Goal: Communication & Community: Connect with others

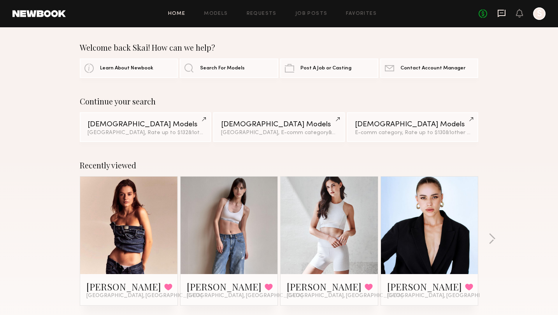
click at [503, 14] on icon at bounding box center [502, 13] width 9 height 9
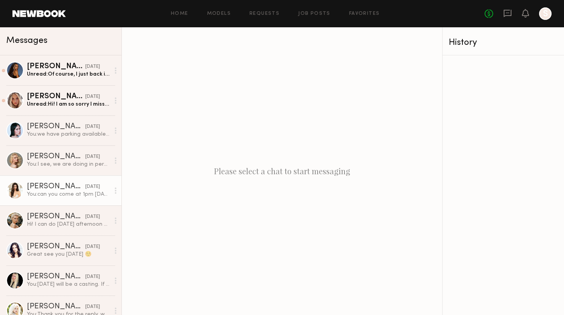
click at [53, 194] on div "You: can you come at 1pm today?" at bounding box center [68, 193] width 83 height 7
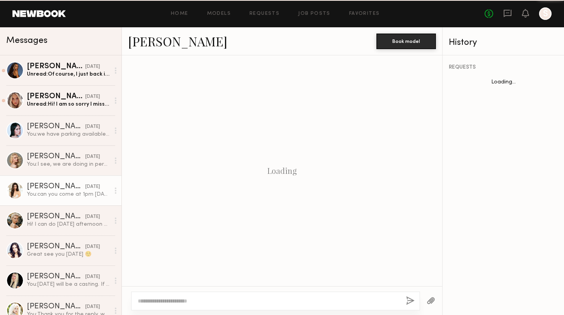
scroll to position [424, 0]
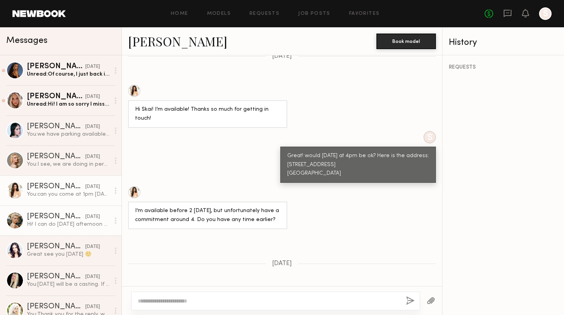
click at [50, 228] on link "Mallory A. 08/26/2025 Hi! I can do Thursday afternoon after 2/3 pm. Let me know…" at bounding box center [60, 220] width 121 height 30
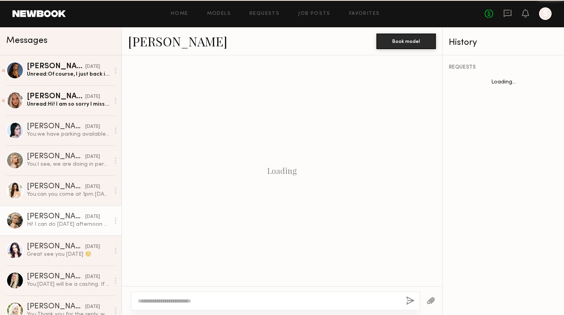
scroll to position [685, 0]
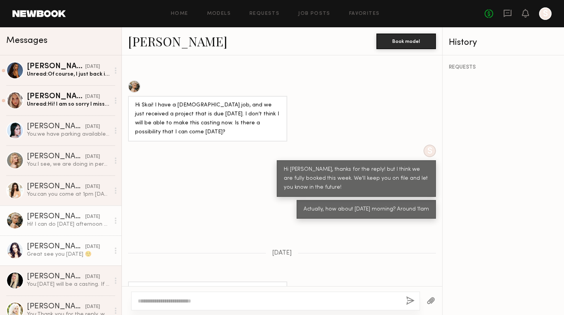
click at [49, 257] on div "Great see you tomorrow ☺️" at bounding box center [68, 253] width 83 height 7
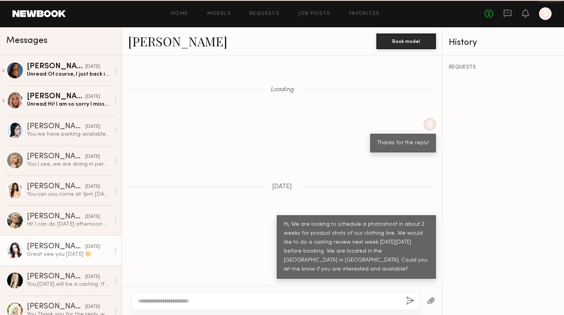
scroll to position [555, 0]
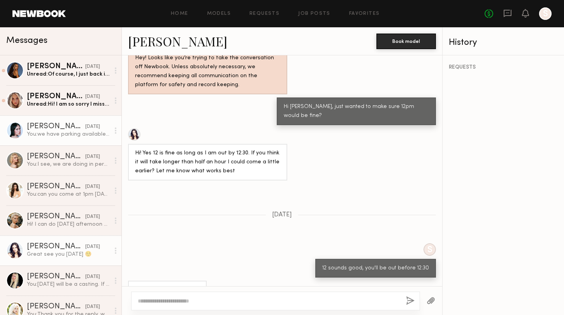
click at [60, 124] on div "Mae B." at bounding box center [56, 127] width 58 height 8
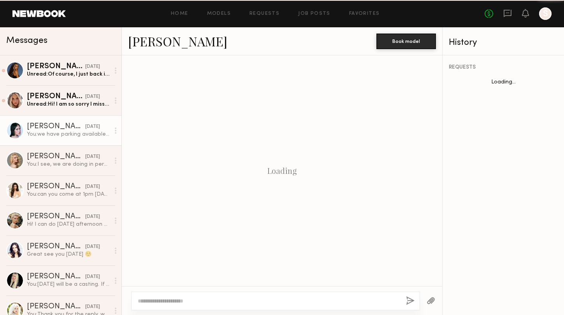
scroll to position [618, 0]
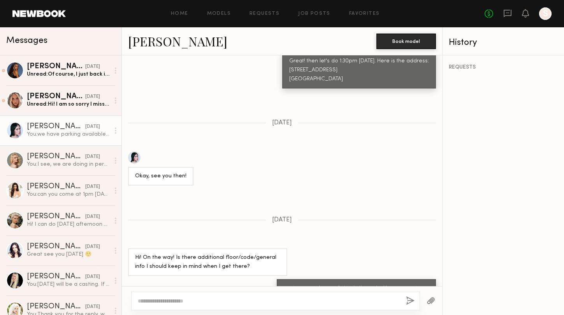
click at [136, 151] on div at bounding box center [134, 157] width 12 height 12
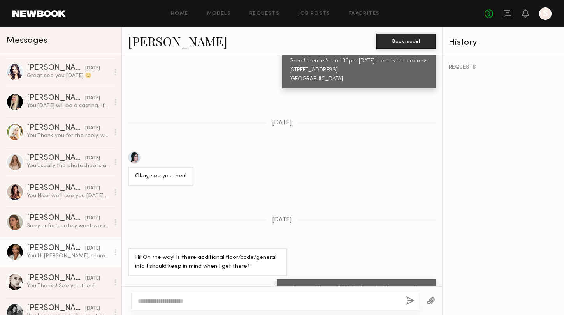
scroll to position [228, 0]
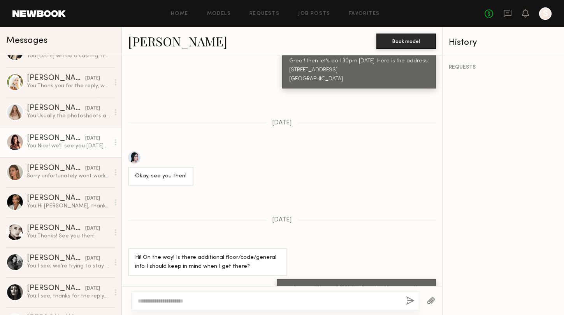
click at [58, 147] on div "You: Nice! we'll see you on Wednesday at 3:30pm" at bounding box center [68, 145] width 83 height 7
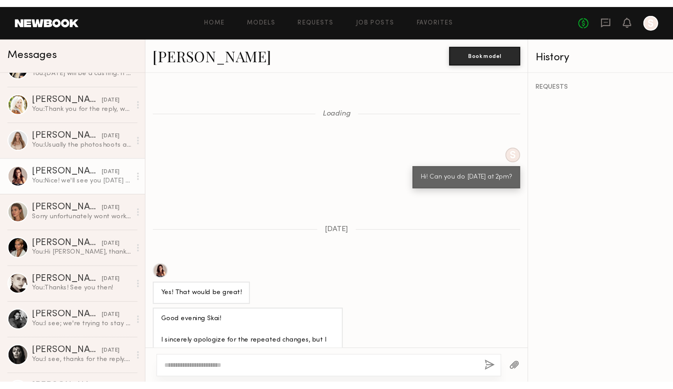
scroll to position [517, 0]
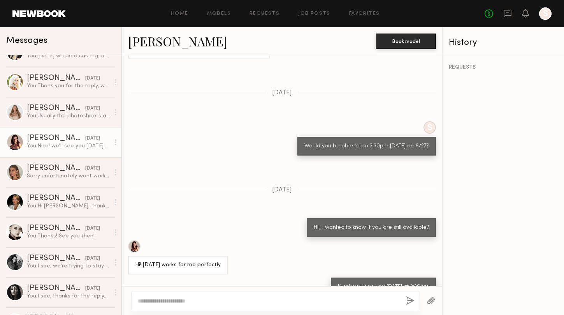
click at [131, 240] on div at bounding box center [134, 246] width 12 height 12
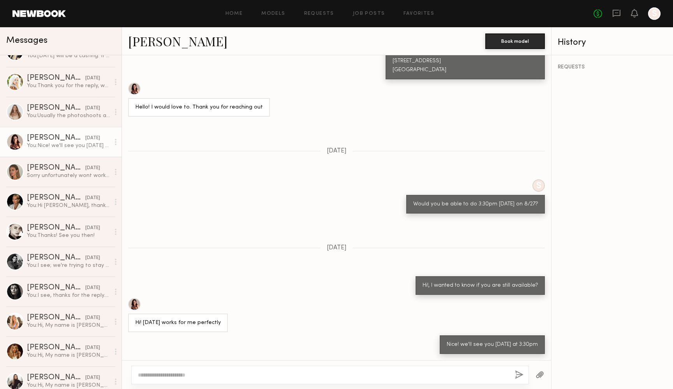
scroll to position [443, 0]
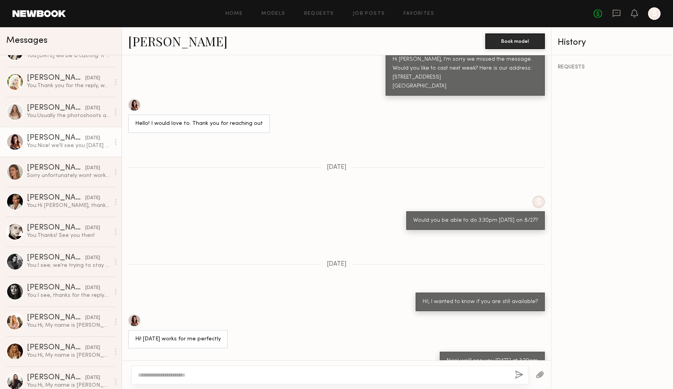
click at [133, 99] on div at bounding box center [134, 105] width 12 height 12
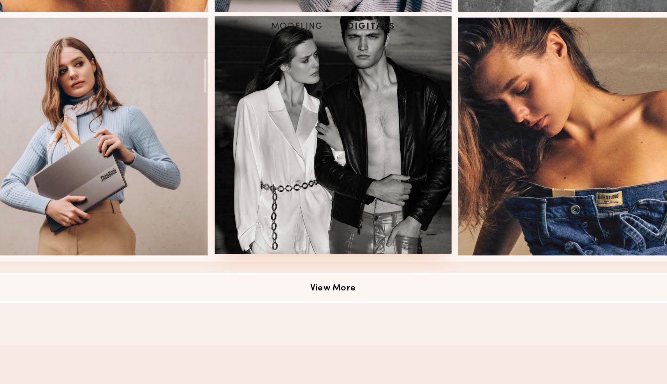
scroll to position [602, 0]
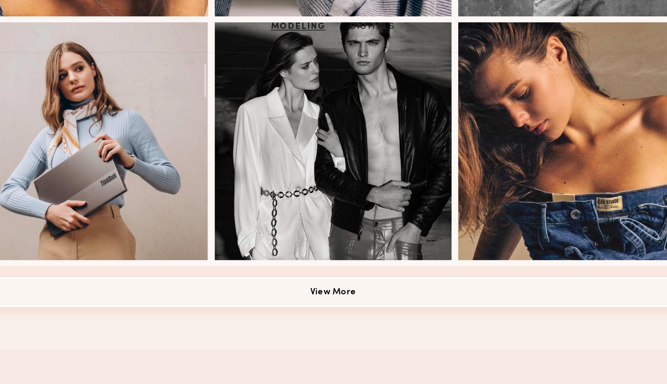
click at [195, 150] on button "View More" at bounding box center [334, 153] width 386 height 16
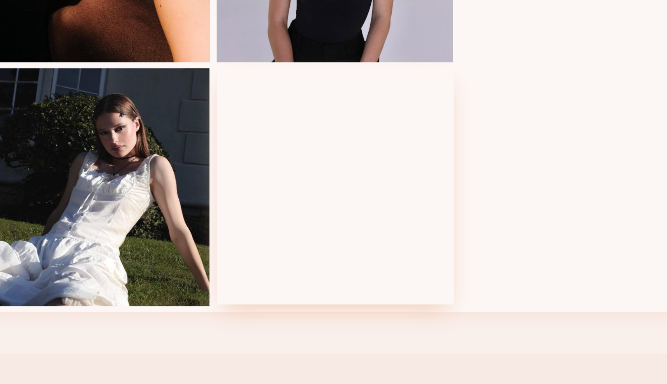
scroll to position [906, 0]
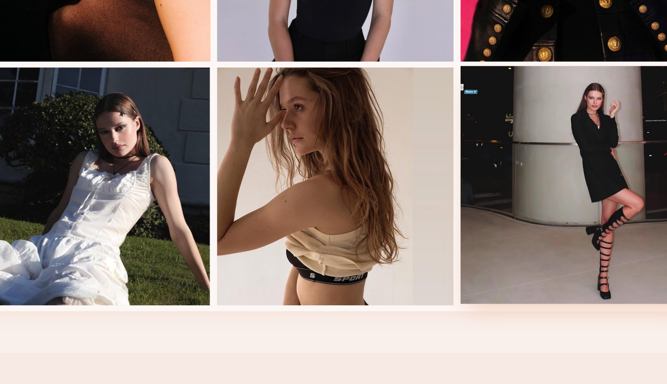
click at [399, 217] on div at bounding box center [461, 279] width 125 height 125
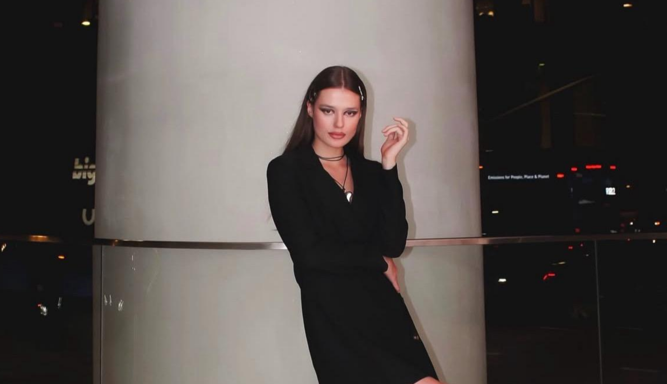
scroll to position [778, 0]
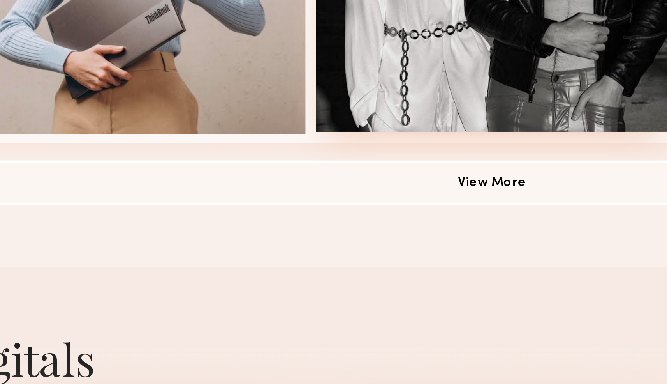
scroll to position [443, 0]
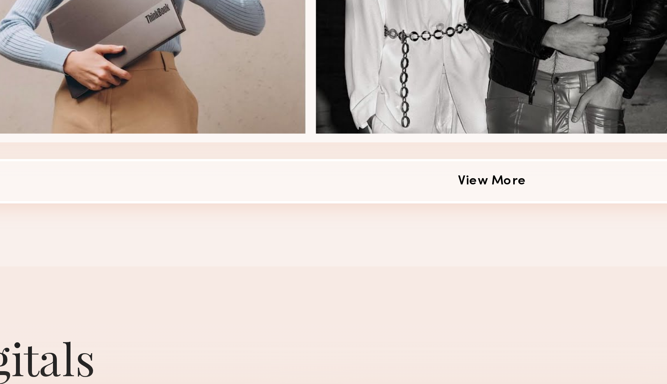
click at [151, 304] on button "View More" at bounding box center [334, 312] width 386 height 16
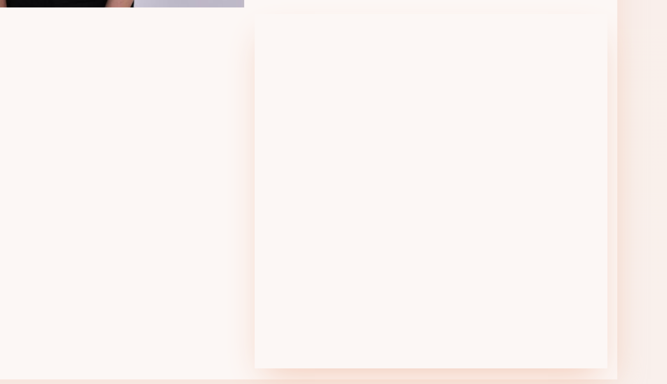
scroll to position [978, 0]
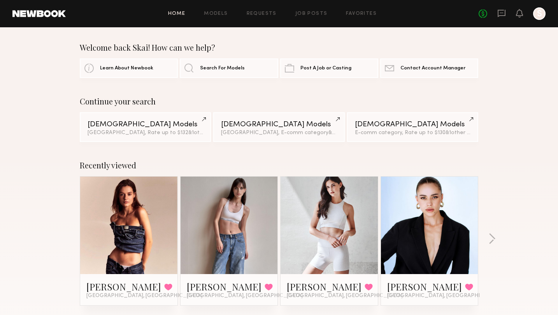
click at [138, 218] on link at bounding box center [129, 224] width 48 height 97
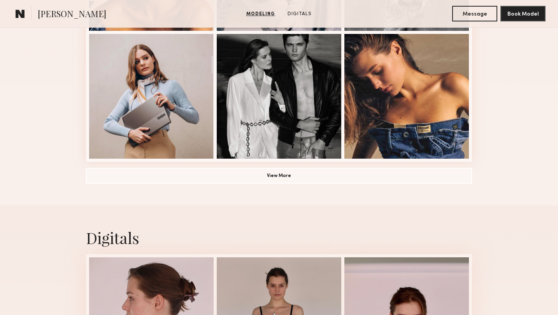
scroll to position [581, 0]
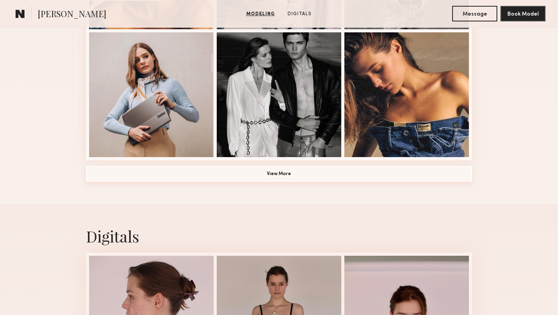
click at [272, 173] on button "View More" at bounding box center [279, 174] width 386 height 16
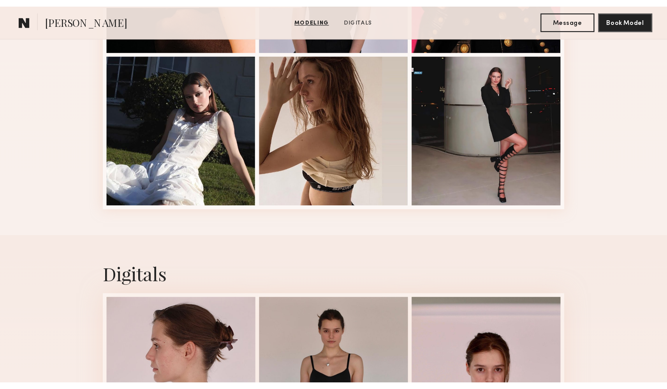
scroll to position [937, 0]
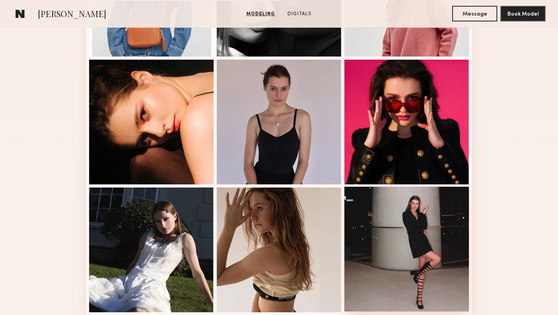
click at [411, 222] on div at bounding box center [407, 249] width 125 height 125
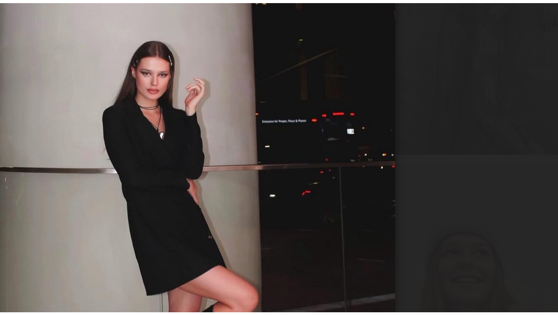
scroll to position [766, 0]
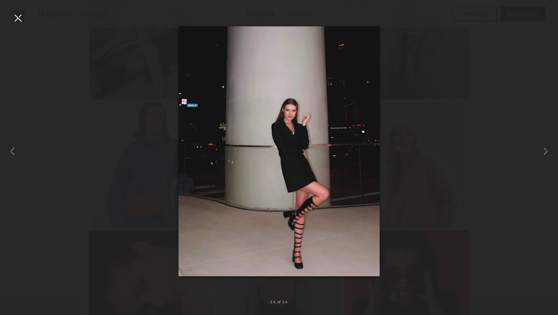
click at [18, 18] on div at bounding box center [18, 18] width 12 height 12
